Goal: Find specific page/section: Find specific page/section

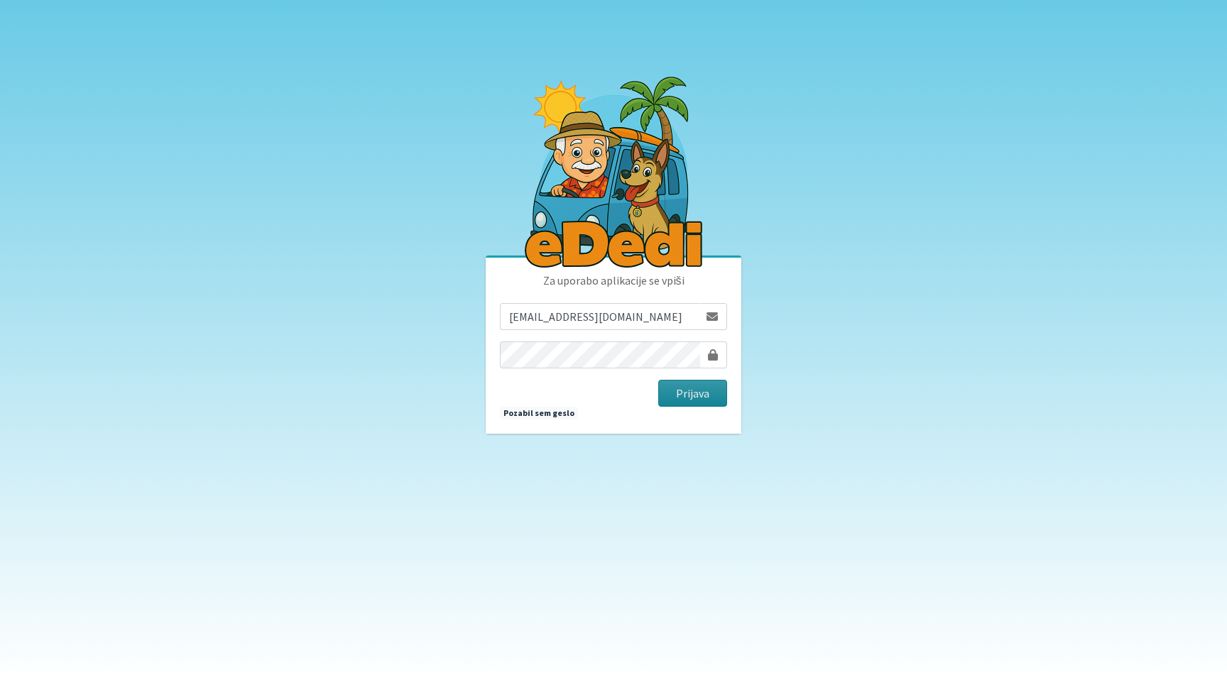
click at [698, 393] on button "Prijava" at bounding box center [692, 393] width 69 height 27
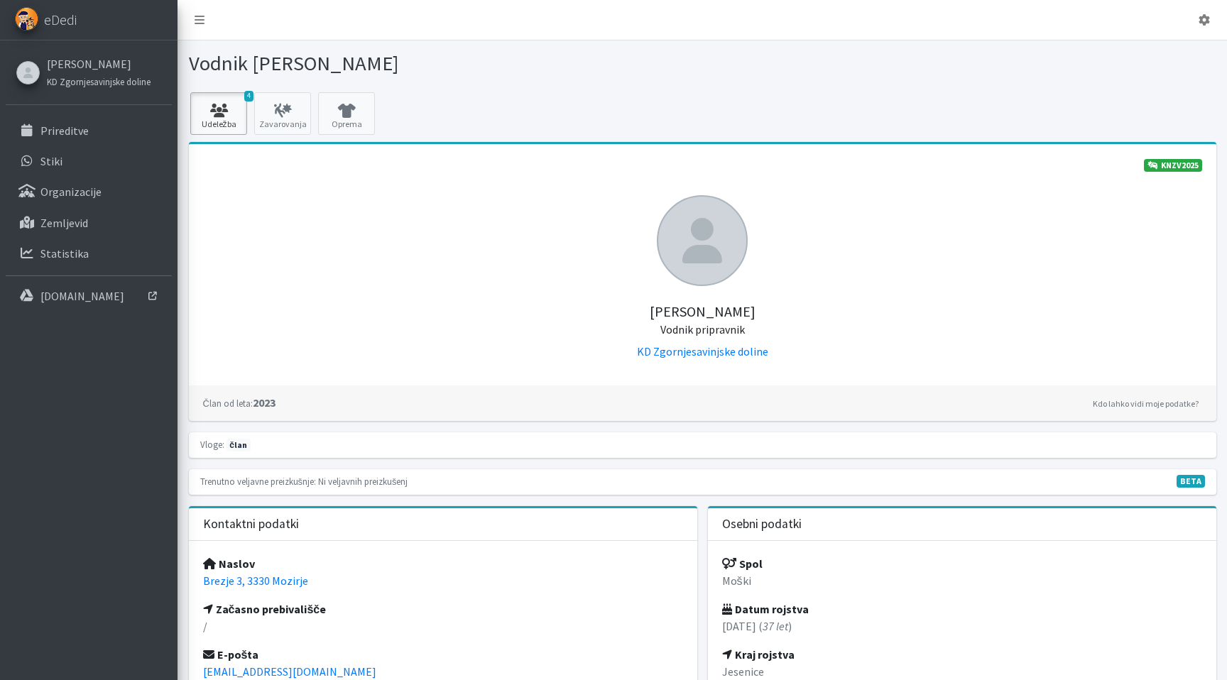
click at [218, 108] on icon at bounding box center [218, 111] width 48 height 14
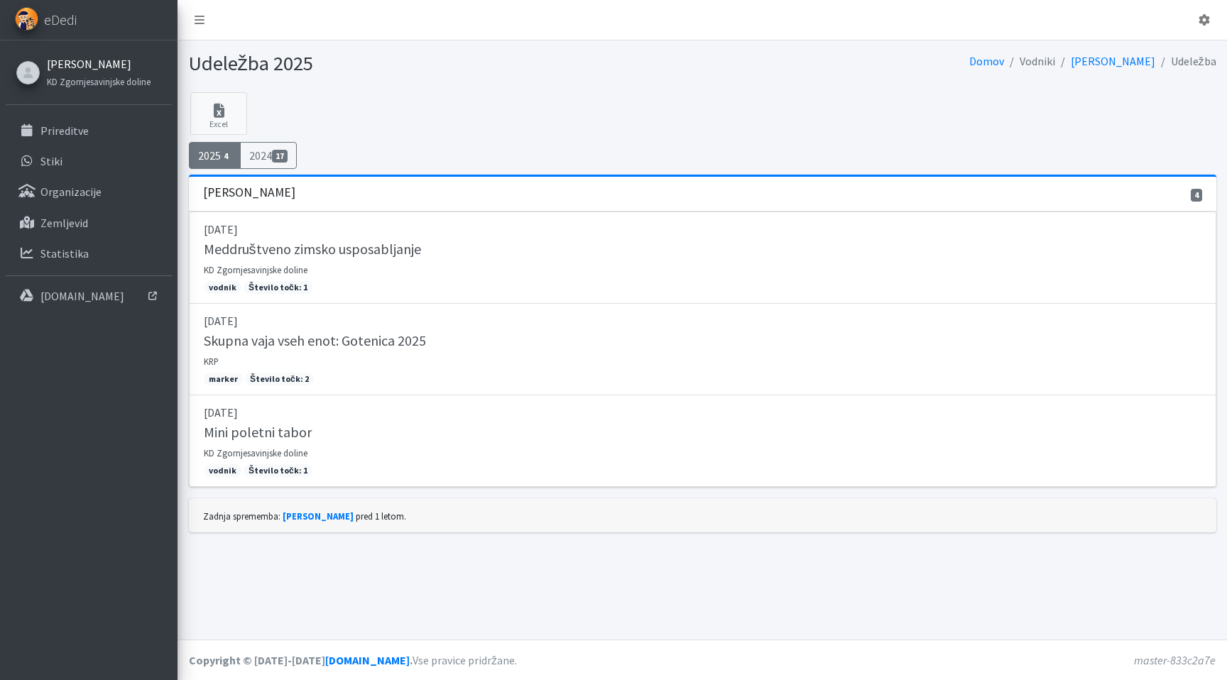
click at [72, 65] on link "Miha Avguštin" at bounding box center [99, 63] width 104 height 17
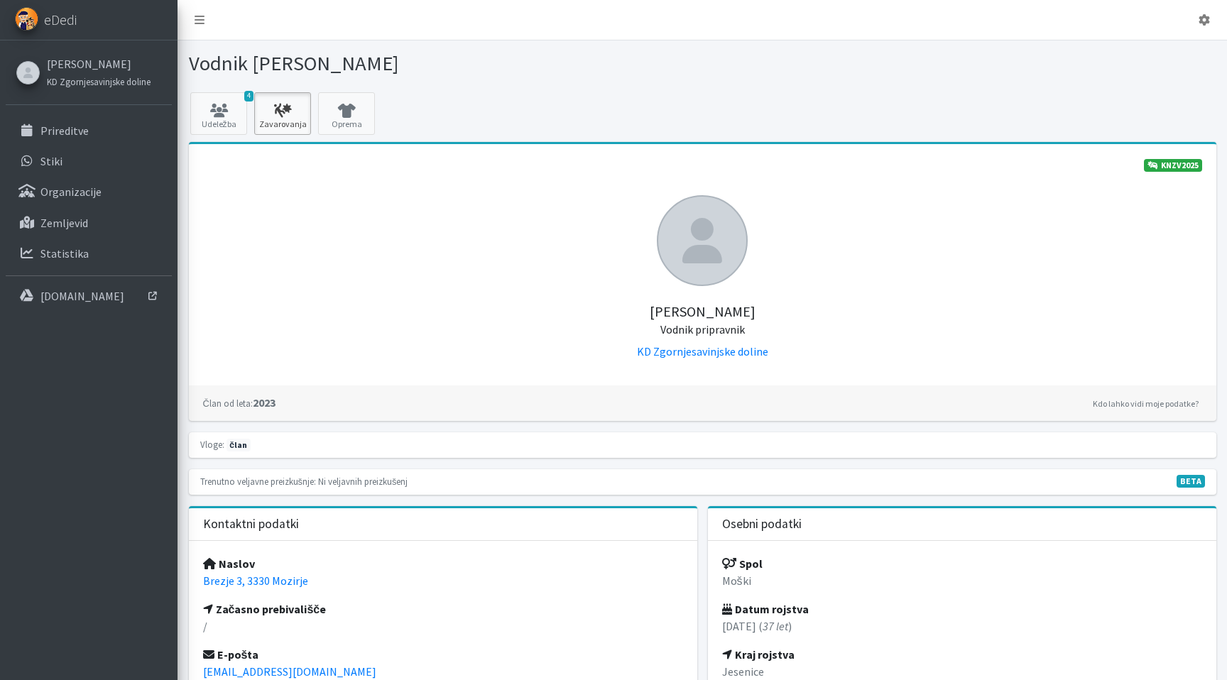
click at [300, 112] on icon at bounding box center [282, 111] width 48 height 14
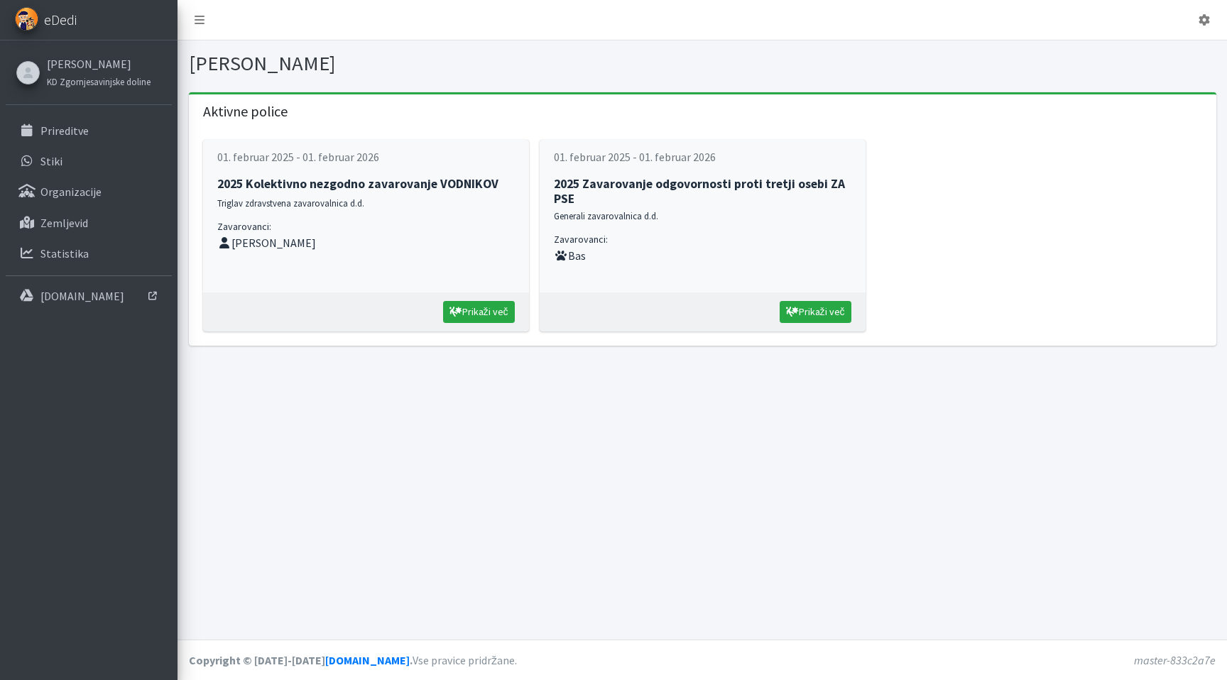
click at [60, 25] on span "eDedi" at bounding box center [60, 19] width 33 height 21
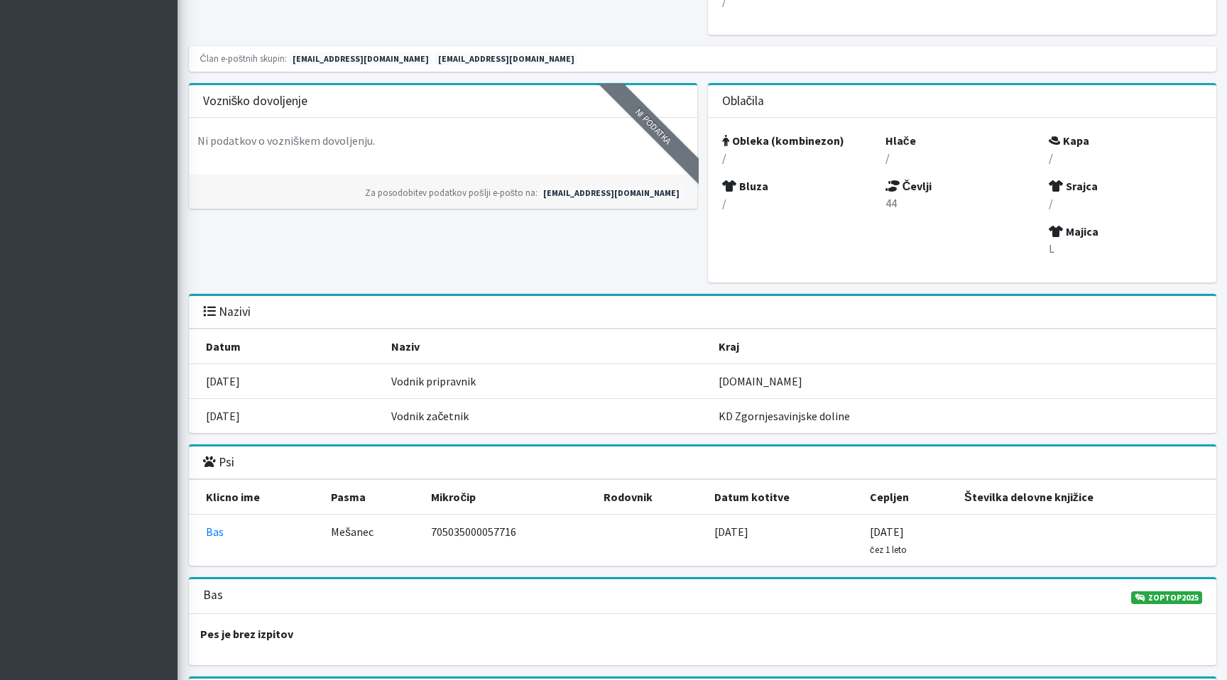
scroll to position [975, 0]
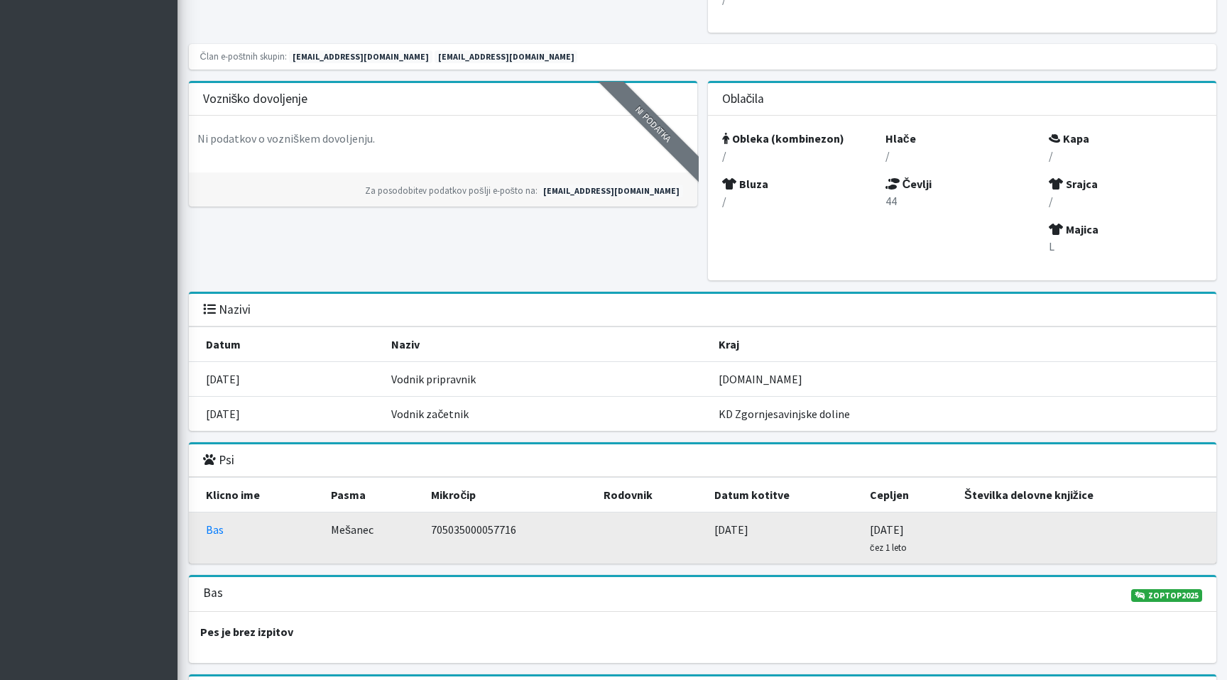
click at [484, 529] on td "705035000057716" at bounding box center [508, 539] width 172 height 52
copy td "705035000057716"
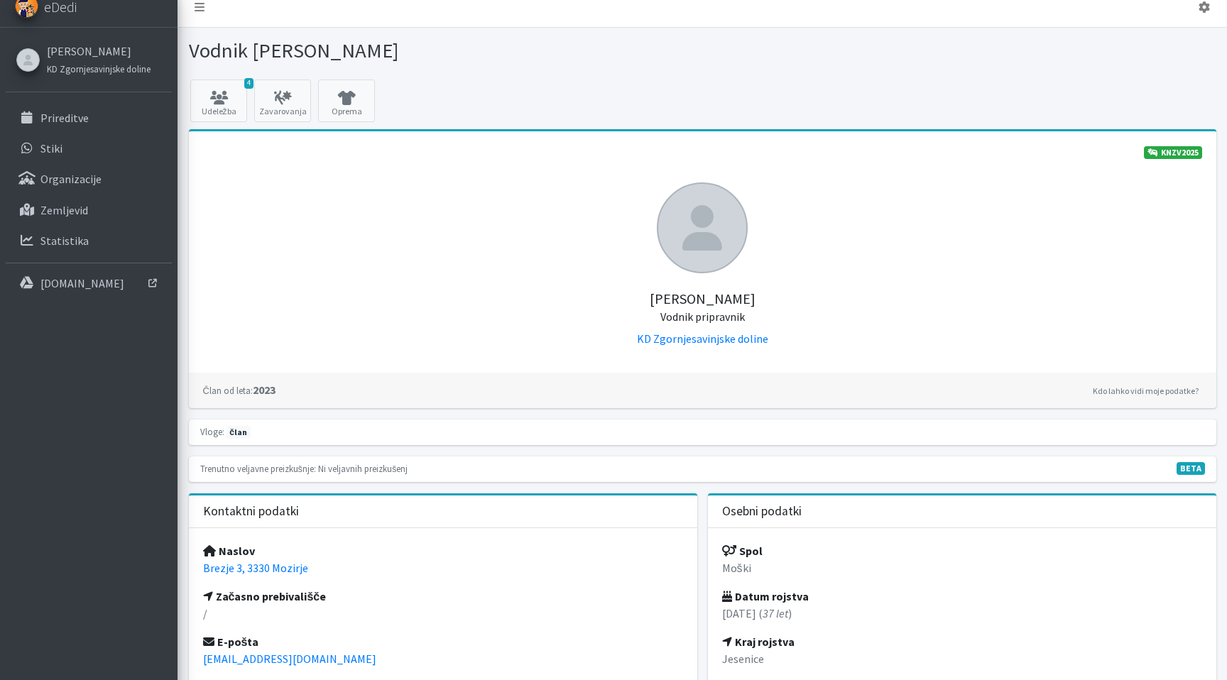
scroll to position [0, 0]
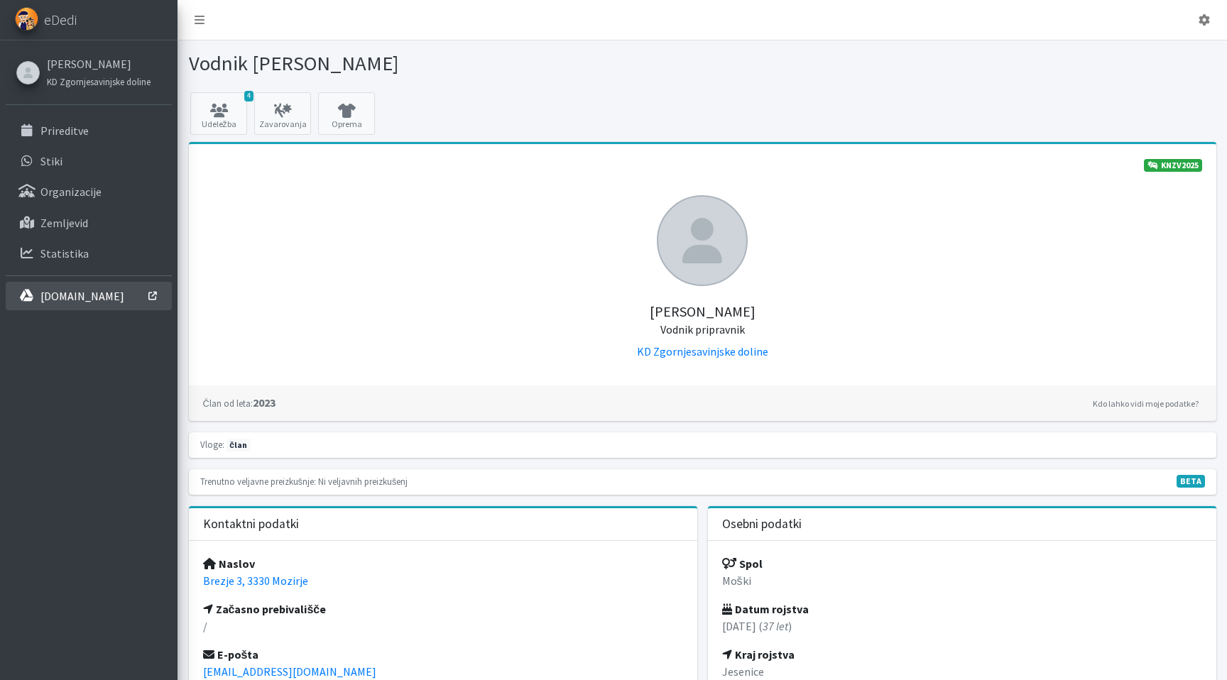
click at [67, 291] on p "[DOMAIN_NAME]" at bounding box center [82, 296] width 84 height 14
